Goal: Information Seeking & Learning: Understand process/instructions

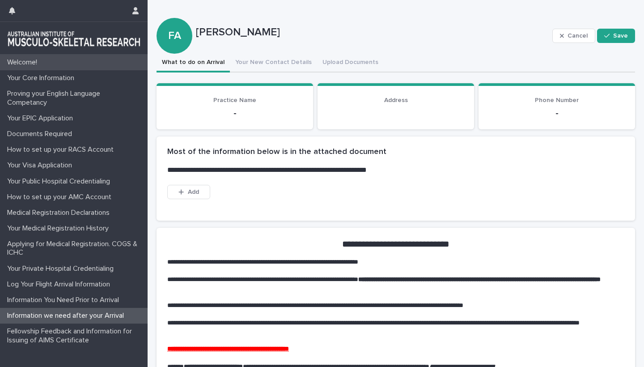
click at [26, 63] on p "Welcome!" at bounding box center [24, 62] width 41 height 9
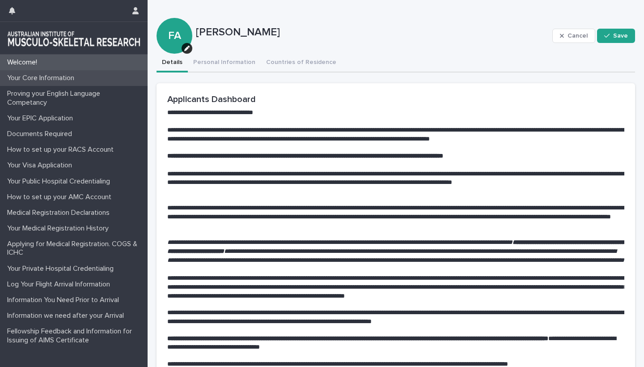
click at [32, 78] on p "Your Core Information" at bounding box center [43, 78] width 78 height 9
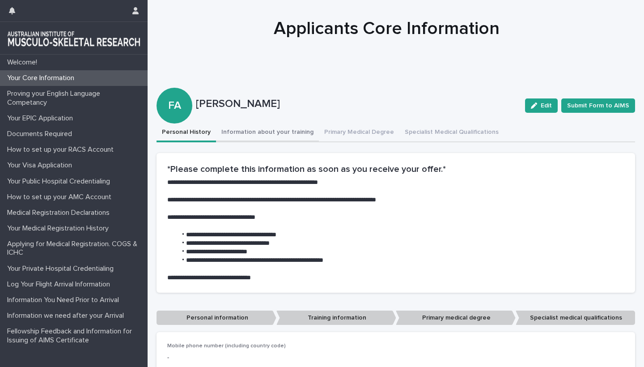
scroll to position [19, 0]
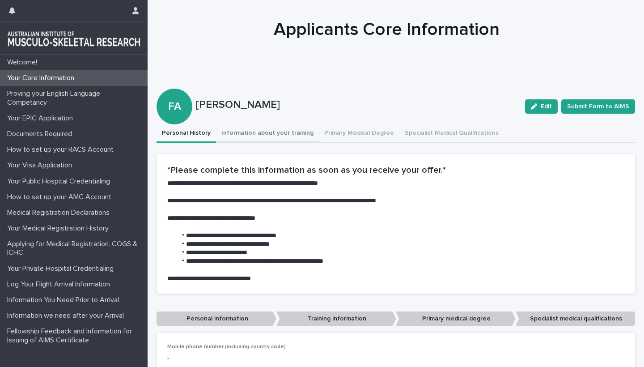
click at [248, 132] on button "Information about your training" at bounding box center [267, 133] width 103 height 19
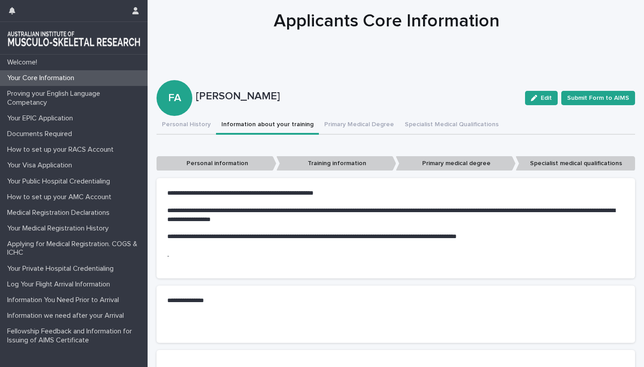
scroll to position [23, 0]
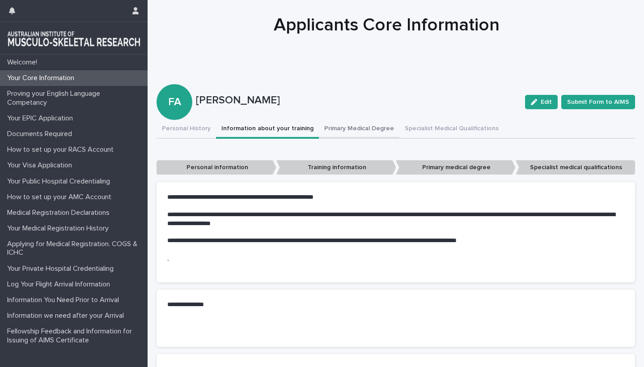
click at [351, 128] on button "Primary Medical Degree" at bounding box center [359, 129] width 81 height 19
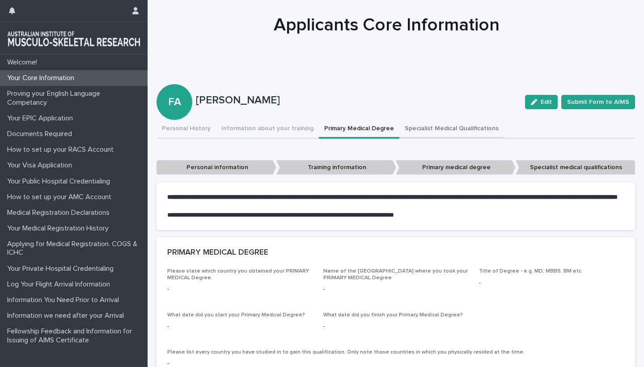
click at [430, 126] on button "Specialist Medical Qualifications" at bounding box center [452, 129] width 105 height 19
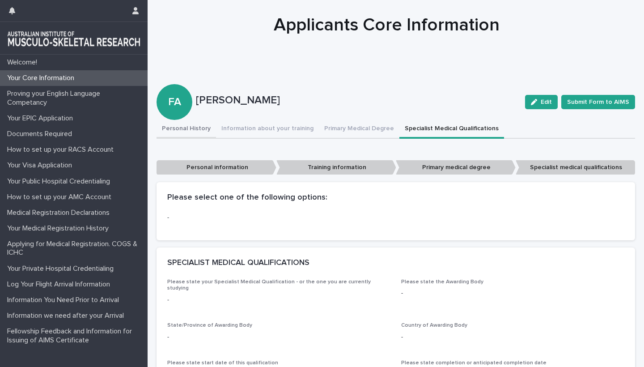
click at [177, 124] on button "Personal History" at bounding box center [187, 129] width 60 height 19
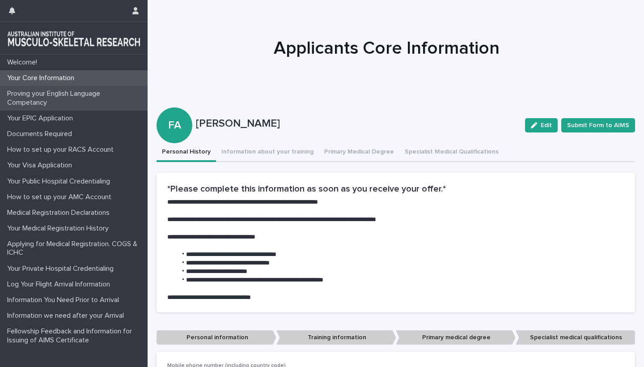
click at [36, 93] on p "Proving your English Language Competancy" at bounding box center [76, 98] width 144 height 17
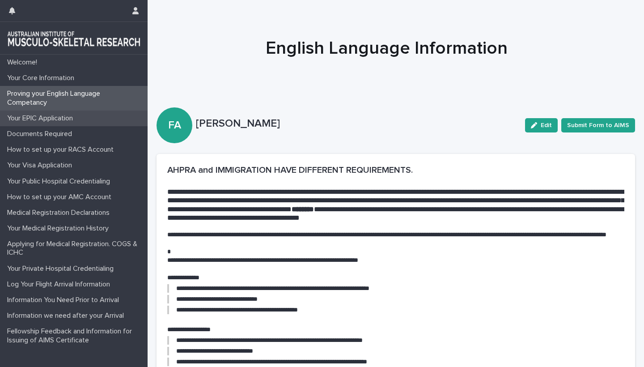
click at [48, 120] on p "Your EPIC Application" at bounding box center [42, 118] width 77 height 9
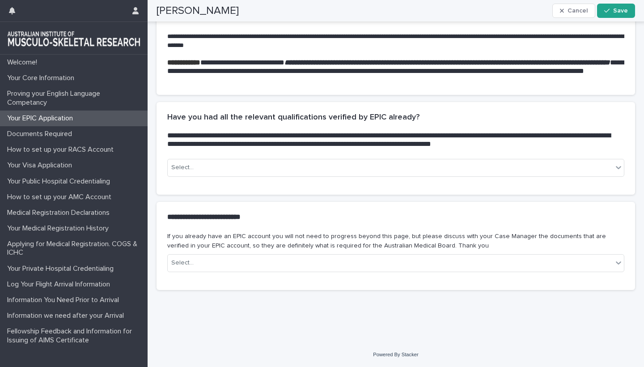
scroll to position [240, 0]
click at [44, 130] on p "Documents Required" at bounding box center [42, 134] width 76 height 9
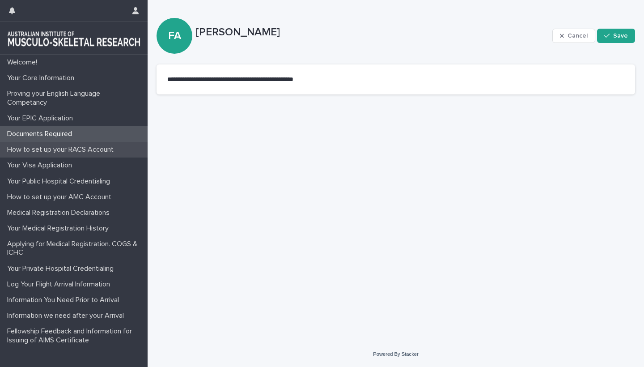
click at [52, 156] on div "How to set up your RACS Account" at bounding box center [74, 150] width 148 height 16
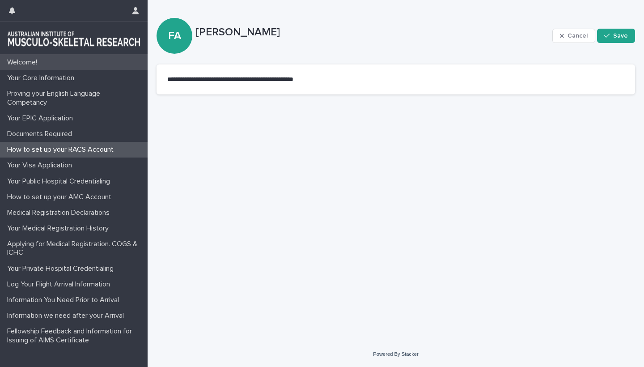
click at [21, 63] on p "Welcome!" at bounding box center [24, 62] width 41 height 9
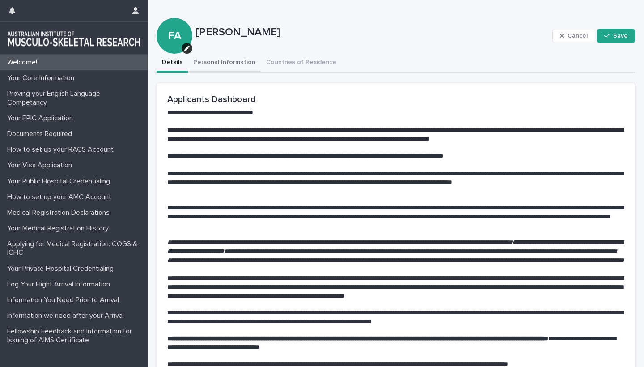
click at [220, 65] on button "Personal Information" at bounding box center [224, 63] width 73 height 19
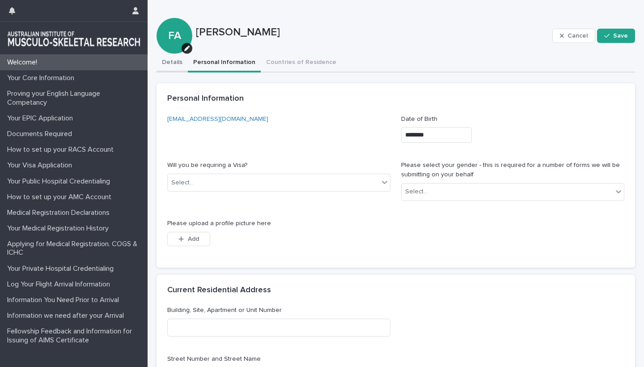
click at [171, 63] on button "Details" at bounding box center [172, 63] width 31 height 19
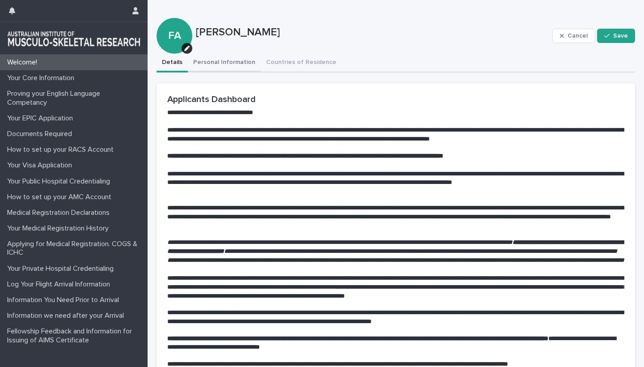
click at [223, 62] on button "Personal Information" at bounding box center [224, 63] width 73 height 19
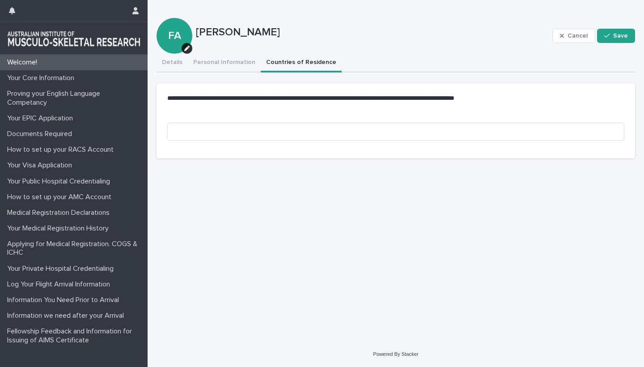
click at [300, 68] on button "Countries of Residence" at bounding box center [301, 63] width 81 height 19
click at [61, 183] on p "Your Public Hospital Credentialing" at bounding box center [61, 181] width 114 height 9
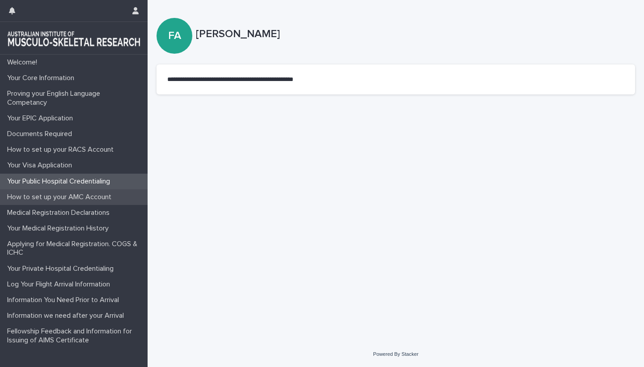
click at [57, 194] on p "How to set up your AMC Account" at bounding box center [61, 197] width 115 height 9
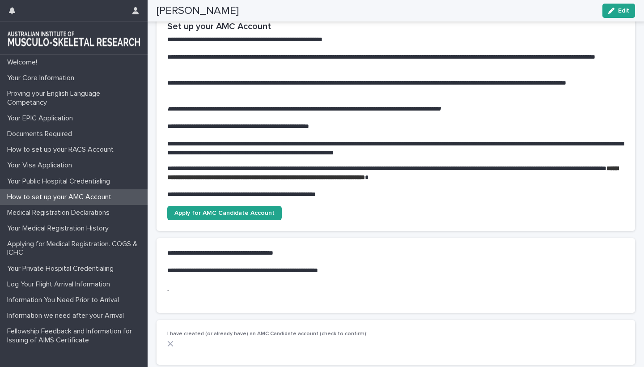
scroll to position [68, 0]
